Goal: Book appointment/travel/reservation

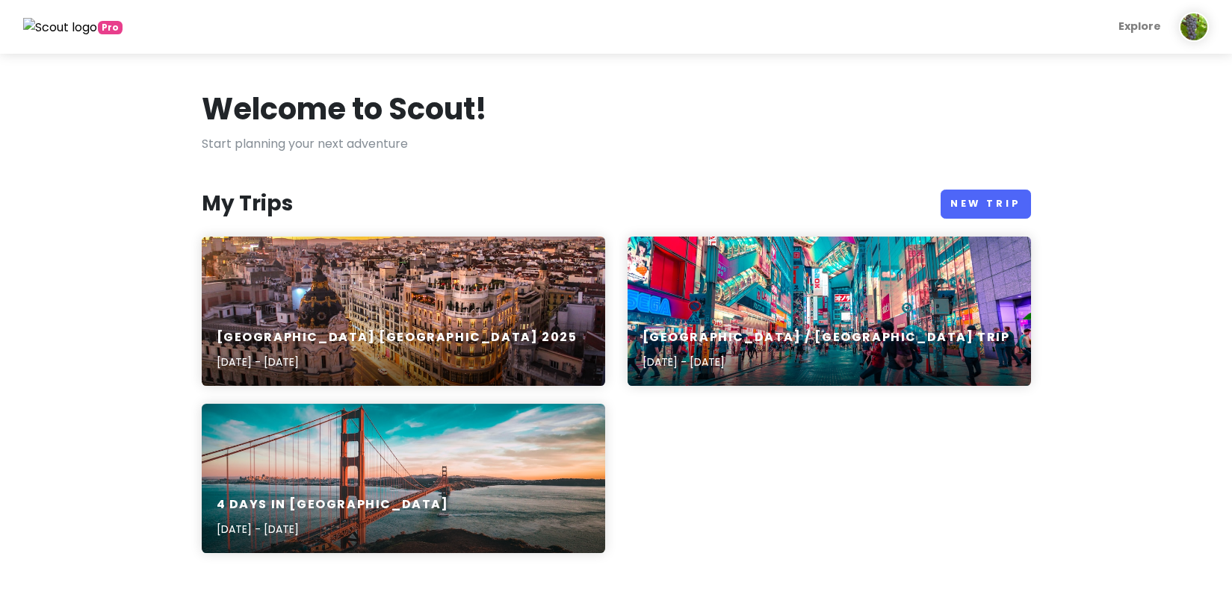
click at [334, 318] on div "[GEOGRAPHIC_DATA] [GEOGRAPHIC_DATA] [DATE], 2025 - [DATE]" at bounding box center [403, 350] width 403 height 71
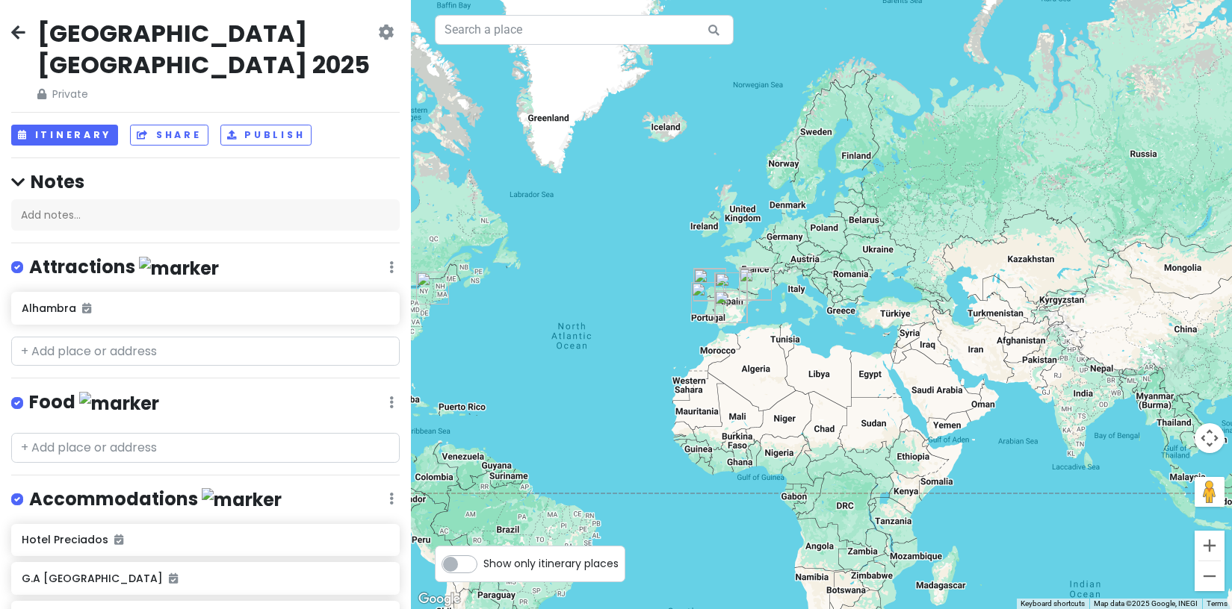
drag, startPoint x: 966, startPoint y: 344, endPoint x: 631, endPoint y: 352, distance: 334.7
click at [630, 352] on div at bounding box center [821, 304] width 821 height 609
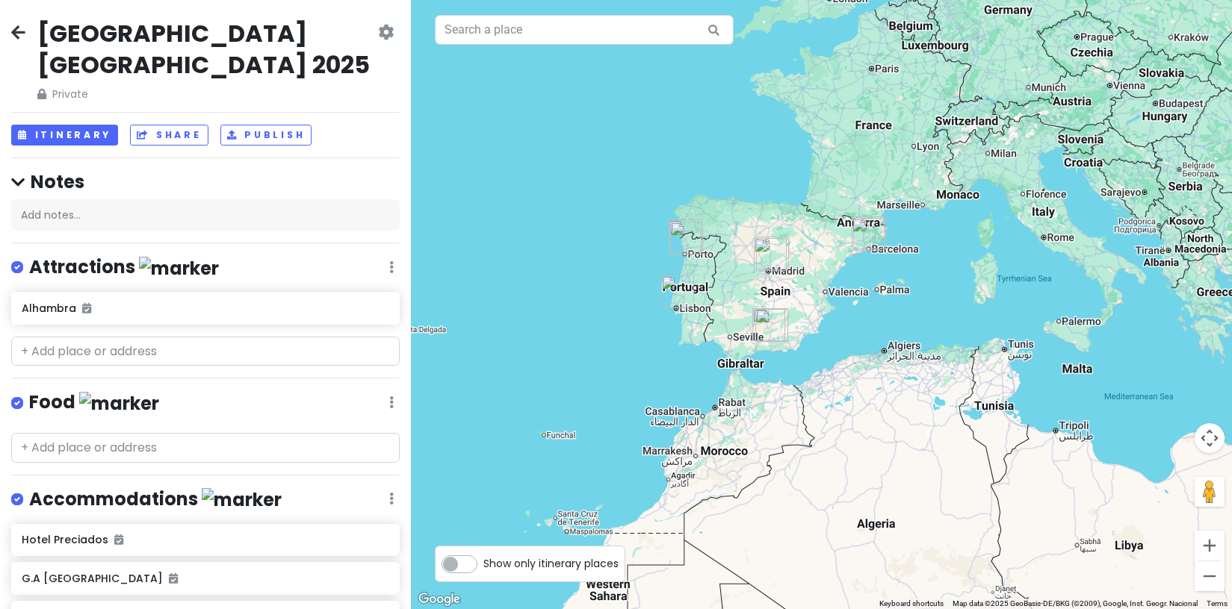
drag, startPoint x: 796, startPoint y: 358, endPoint x: 683, endPoint y: 361, distance: 112.8
click at [656, 424] on div at bounding box center [821, 304] width 821 height 609
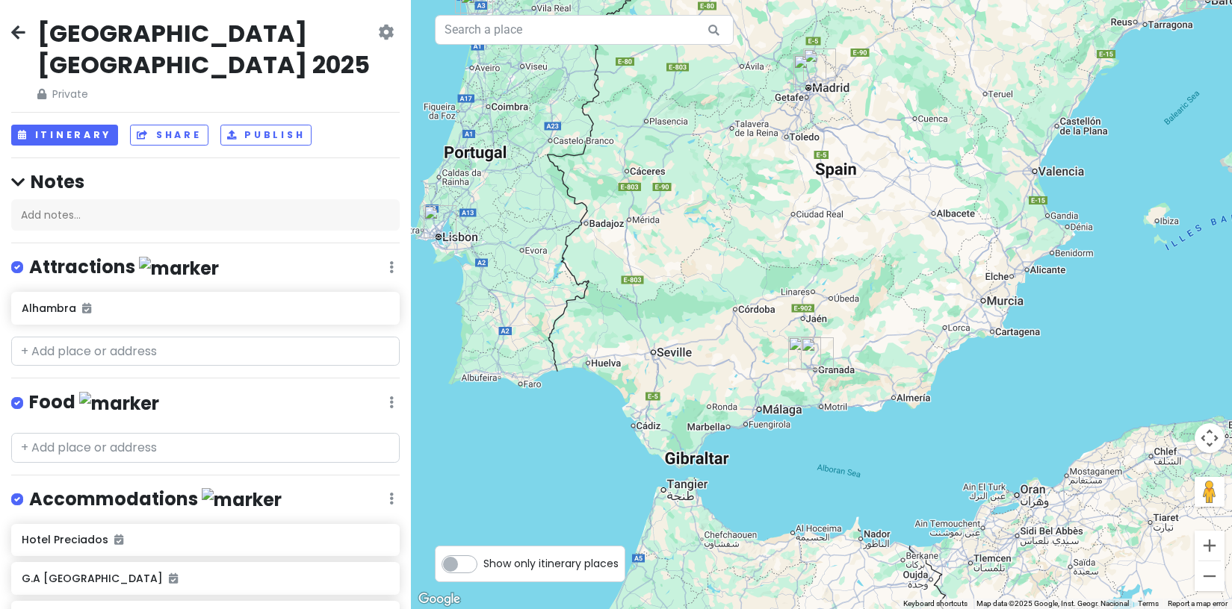
drag, startPoint x: 789, startPoint y: 330, endPoint x: 725, endPoint y: 360, distance: 70.2
click at [686, 370] on div at bounding box center [821, 304] width 821 height 609
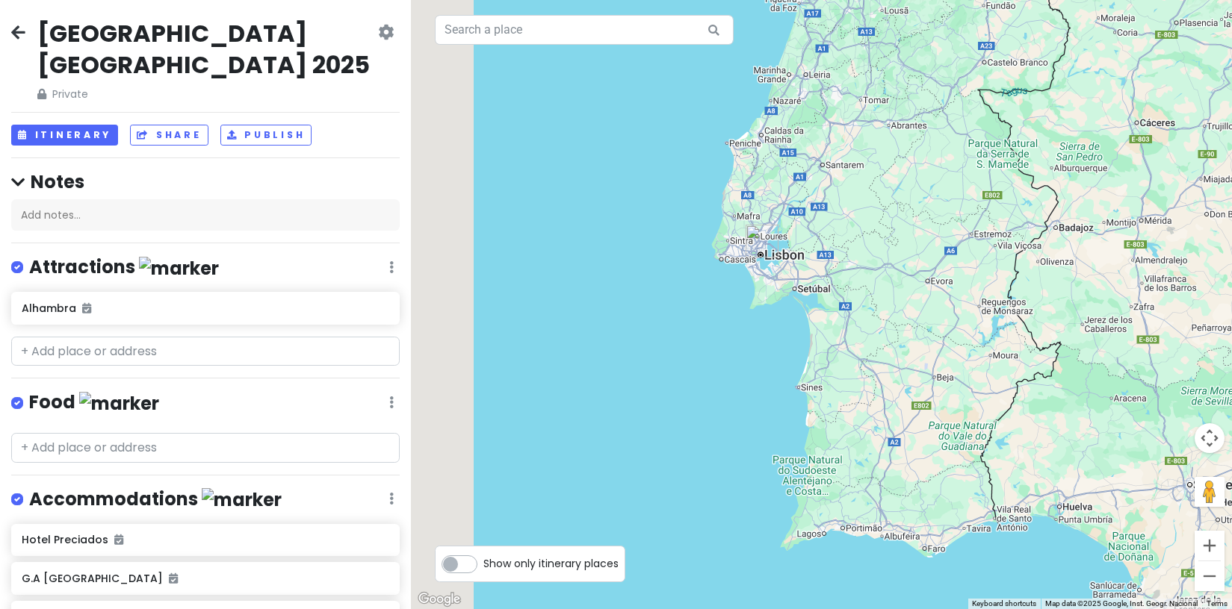
drag, startPoint x: 497, startPoint y: 235, endPoint x: 912, endPoint y: 283, distance: 418.0
click at [925, 277] on div at bounding box center [821, 304] width 821 height 609
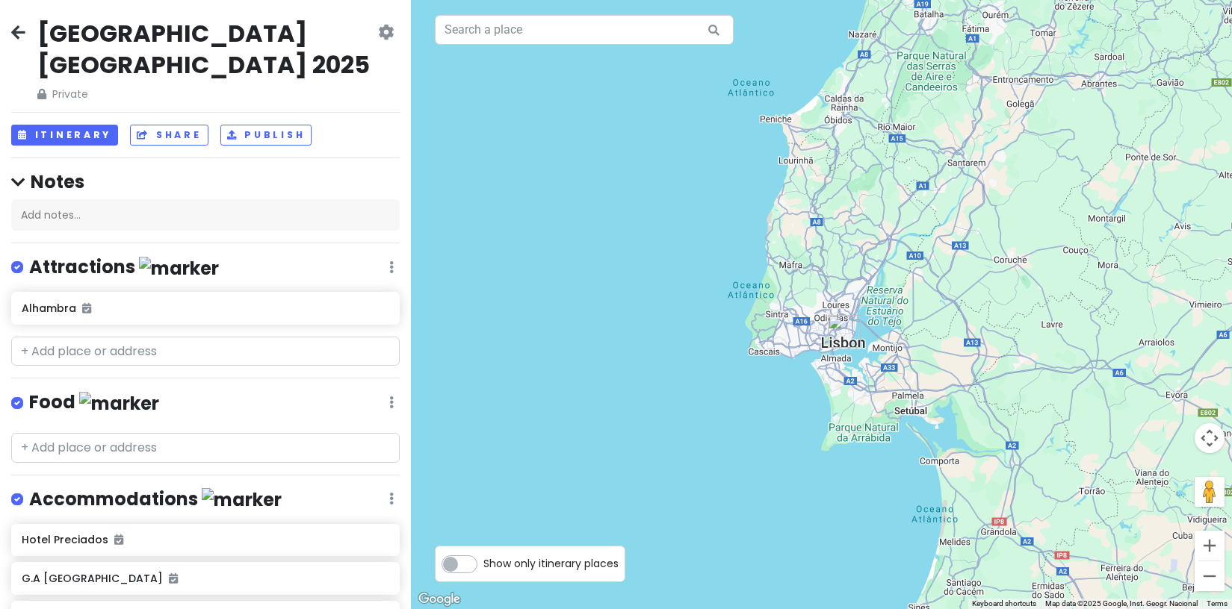
drag, startPoint x: 737, startPoint y: 246, endPoint x: 940, endPoint y: 367, distance: 236.2
click at [940, 367] on div at bounding box center [821, 304] width 821 height 609
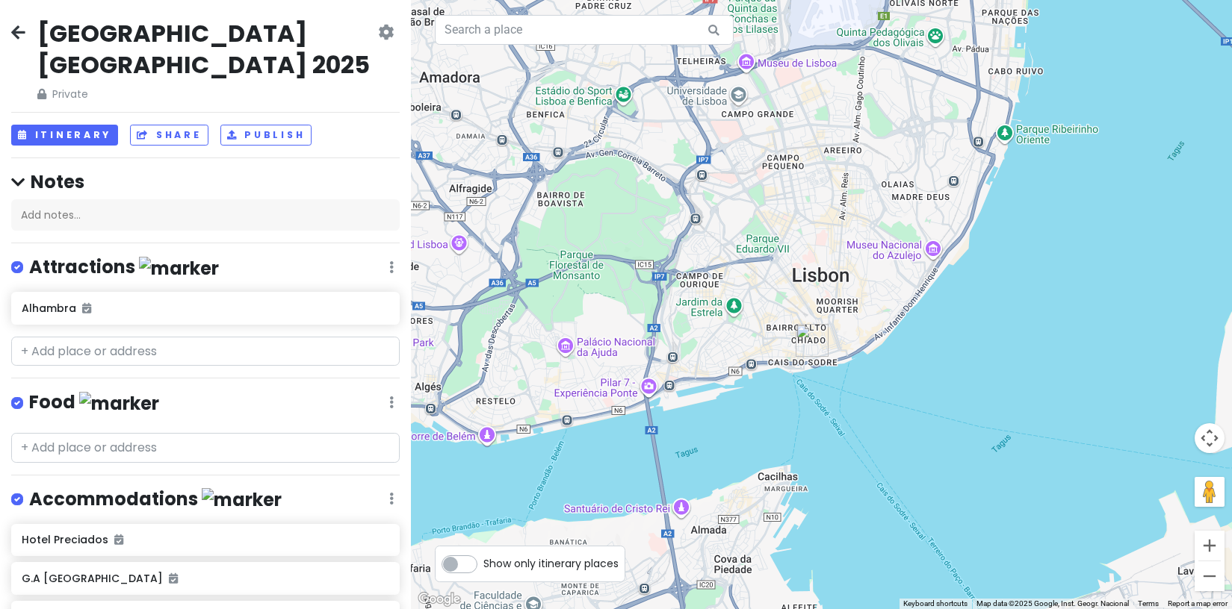
drag, startPoint x: 863, startPoint y: 341, endPoint x: 838, endPoint y: 128, distance: 214.4
click at [861, 114] on div at bounding box center [821, 304] width 821 height 609
